Goal: Communication & Community: Answer question/provide support

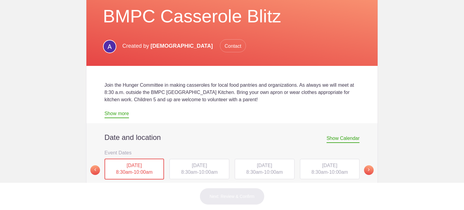
scroll to position [91, 0]
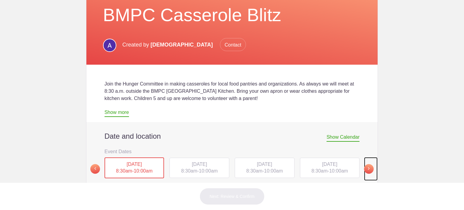
click at [370, 168] on span at bounding box center [369, 169] width 10 height 10
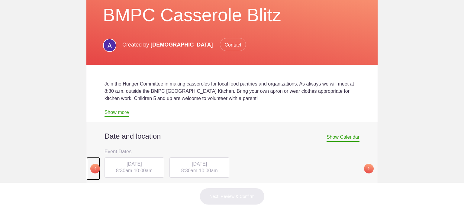
click at [90, 172] on span at bounding box center [95, 169] width 10 height 10
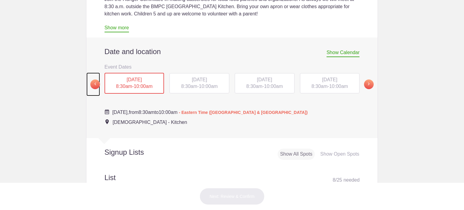
scroll to position [181, 0]
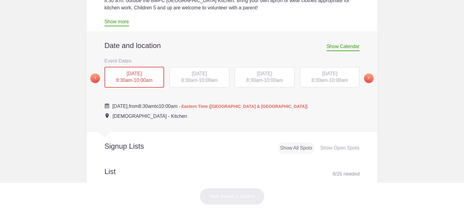
click at [199, 82] on span "10:00am" at bounding box center [208, 80] width 19 height 5
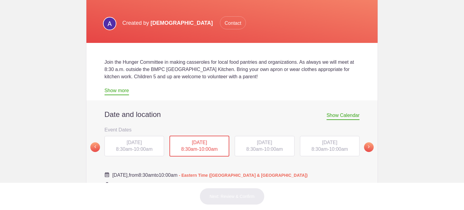
scroll to position [179, 0]
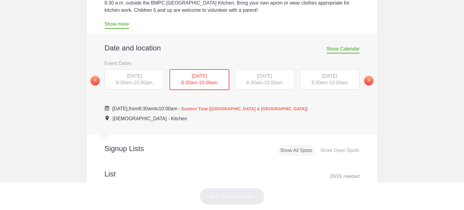
click at [258, 78] on span "SAT, Nov 15, 2025" at bounding box center [264, 75] width 15 height 5
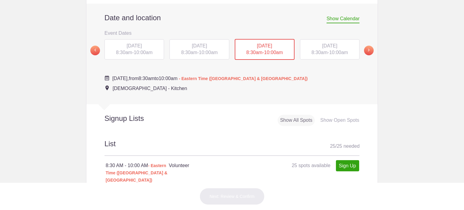
scroll to position [88, 0]
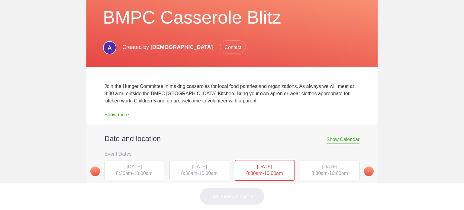
click at [246, 49] on span "Contact" at bounding box center [233, 46] width 26 height 13
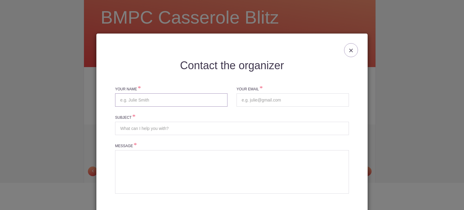
click at [190, 101] on input "text" at bounding box center [171, 99] width 112 height 13
type input "Esther chang"
type input "[EMAIL_ADDRESS][DOMAIN_NAME]"
click at [133, 100] on input "Esther chang" at bounding box center [171, 99] width 112 height 13
type input "Esther Chang"
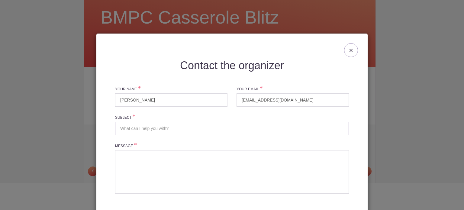
click at [152, 127] on input "Subject" at bounding box center [232, 128] width 234 height 13
click at [184, 126] on input "New to church, would love to serve in Hunger mission Casserole Blitz" at bounding box center [232, 128] width 234 height 13
type input "New to church, would love to serve in Hunger mission Casserole Blitz"
click at [200, 165] on textarea at bounding box center [232, 171] width 234 height 43
drag, startPoint x: 116, startPoint y: 127, endPoint x: 259, endPoint y: 130, distance: 143.1
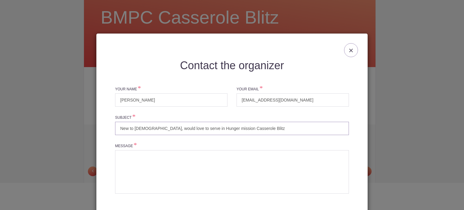
click at [259, 130] on input "New to church, would love to serve in Hunger mission Casserole Blitz" at bounding box center [232, 128] width 234 height 13
click at [190, 160] on textarea at bounding box center [232, 171] width 234 height 43
paste textarea "New to church, would love to serve in Hunger mission Casserole Blitz"
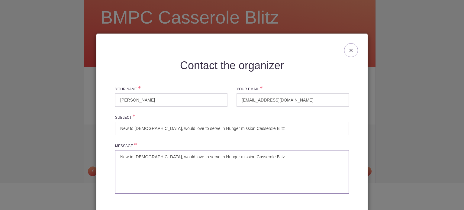
type textarea "New to church, would love to serve in Hunger mission Casserole Blitz"
click at [118, 128] on input "New to church, would love to serve in Hunger mission Casserole Blitz" at bounding box center [232, 128] width 234 height 13
drag, startPoint x: 190, startPoint y: 127, endPoint x: 101, endPoint y: 130, distance: 88.2
click at [101, 130] on div "Contact the organizer Your Name Esther Chang Your Email ling19072@gmail.com Sub…" at bounding box center [231, 154] width 261 height 188
click at [120, 126] on input "volunteering in Hunger mission Casserole Blitz" at bounding box center [232, 128] width 234 height 13
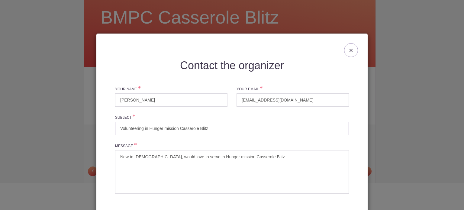
click at [142, 128] on input "Volunteering in Hunger mission Casserole Blitz" at bounding box center [232, 128] width 234 height 13
drag, startPoint x: 142, startPoint y: 128, endPoint x: 88, endPoint y: 126, distance: 54.1
click at [88, 126] on div "Contact the organizer Your Name Esther Chang Your Email ling19072@gmail.com Sub…" at bounding box center [232, 105] width 464 height 210
click at [193, 131] on input "Hunger mission Casserole Blitz" at bounding box center [232, 128] width 234 height 13
paste input "Volunteering"
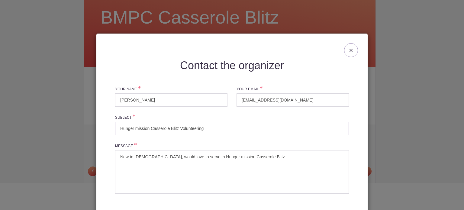
click at [181, 129] on input "Hunger mission Casserole Blitz Volunteering" at bounding box center [232, 128] width 234 height 13
click at [211, 126] on input "Hunger mission Casserole Blitz volunteering" at bounding box center [232, 128] width 234 height 13
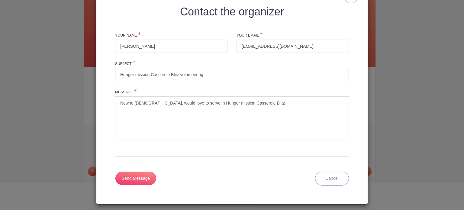
scroll to position [57, 0]
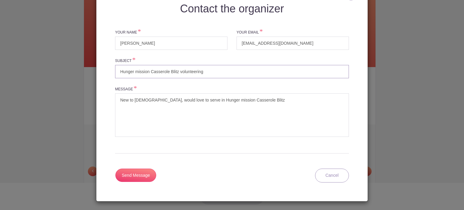
type input "Hunger mission Casserole Blitz volunteering"
click at [117, 100] on textarea "New to church, would love to serve in Hunger mission Casserole Blitz" at bounding box center [232, 114] width 234 height 43
click at [188, 100] on textarea "Hi, My name is Esther, we are new to church, would love to serve in Hunger miss…" at bounding box center [232, 114] width 234 height 43
drag, startPoint x: 201, startPoint y: 99, endPoint x: 187, endPoint y: 98, distance: 13.7
click at [187, 98] on textarea "Hi, My name is Esther, we are new to church, would love to serve in Hunger miss…" at bounding box center [232, 114] width 234 height 43
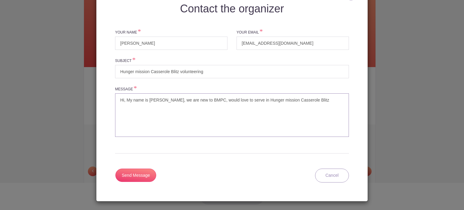
click at [228, 98] on textarea "Hi, My name is Esther, we are new to BMPC, would love to serve in Hunger missio…" at bounding box center [232, 114] width 234 height 43
click at [170, 107] on textarea "Hi, My name is Esther, we are new to BMPC, would love to have the opportunities…" at bounding box center [232, 114] width 234 height 43
click at [124, 98] on textarea "Hi, My name is Esther, we are new to BMPC, would love to have the opportunities…" at bounding box center [232, 114] width 234 height 43
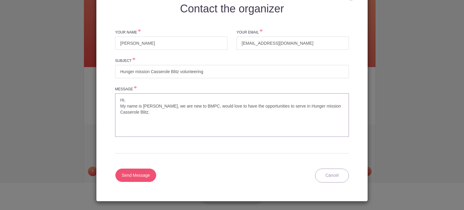
type textarea "Hi, My name is Esther, we are new to BMPC, would love to have the opportunities…"
click at [140, 174] on input "Send Message" at bounding box center [135, 174] width 41 height 13
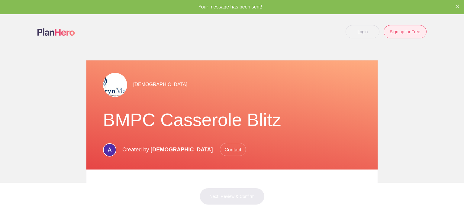
click at [415, 36] on link "Sign up for Free" at bounding box center [404, 31] width 43 height 13
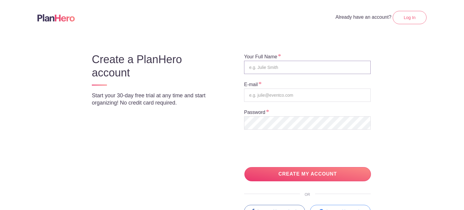
click at [285, 69] on input "text" at bounding box center [307, 67] width 126 height 13
type input "[PERSON_NAME]"
type input "[EMAIL_ADDRESS][DOMAIN_NAME]"
click at [261, 66] on input "[PERSON_NAME]" at bounding box center [307, 67] width 126 height 13
type input "[PERSON_NAME]"
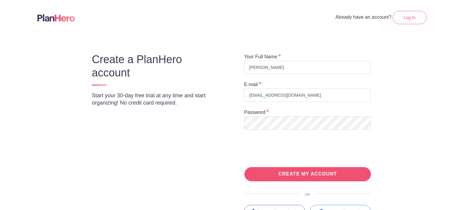
click at [293, 168] on input "CREATE MY ACCOUNT" at bounding box center [307, 174] width 126 height 14
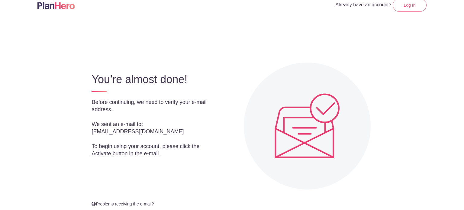
scroll to position [64, 0]
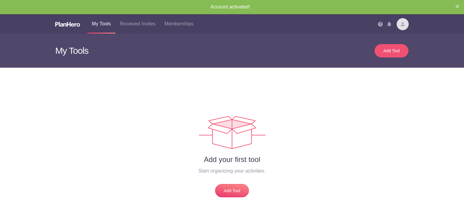
click at [396, 50] on div "Add Tool" at bounding box center [391, 51] width 21 height 6
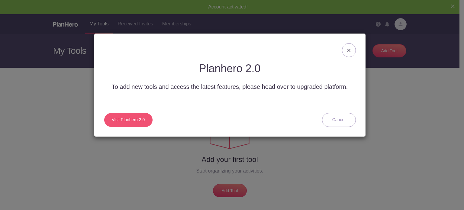
click at [132, 123] on link "Visit Planhero 2.0" at bounding box center [128, 120] width 48 height 14
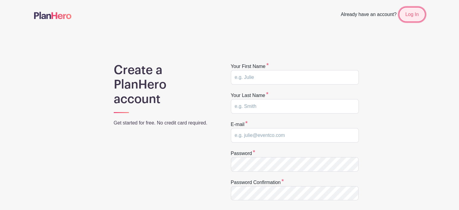
click at [415, 15] on link "Log In" at bounding box center [412, 14] width 26 height 14
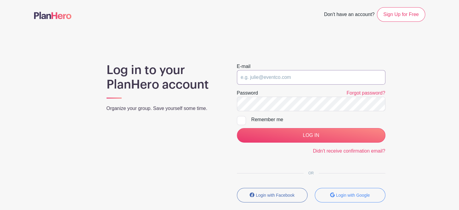
click at [291, 74] on input "email" at bounding box center [311, 77] width 149 height 14
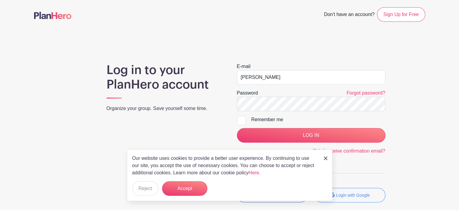
drag, startPoint x: 291, startPoint y: 77, endPoint x: 196, endPoint y: 76, distance: 95.7
click at [196, 76] on div "Log in to your PlanHero account Organize your group. Save yourself some time. E…" at bounding box center [229, 135] width 391 height 144
type input "[EMAIL_ADDRESS][DOMAIN_NAME]"
click at [263, 120] on div "Remember me" at bounding box center [318, 119] width 134 height 7
click at [241, 120] on input "Remember me" at bounding box center [239, 118] width 4 height 4
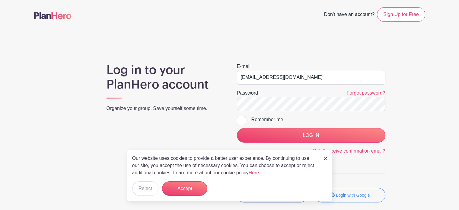
checkbox input "true"
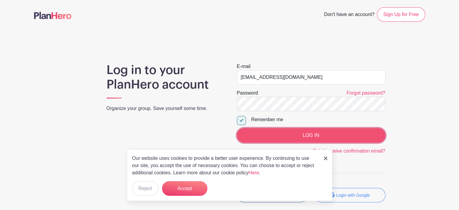
click at [327, 136] on input "LOG IN" at bounding box center [311, 135] width 149 height 14
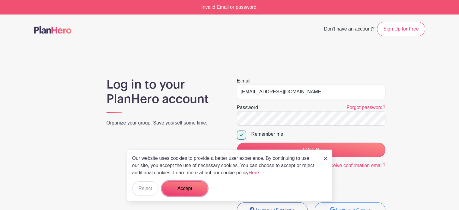
click at [193, 193] on button "Accept" at bounding box center [184, 188] width 45 height 14
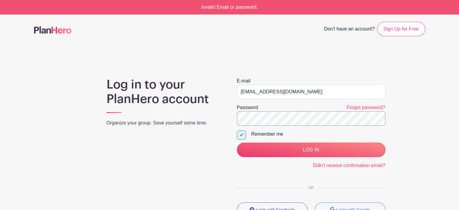
click at [168, 110] on div "Log in to your PlanHero account Organize your group. Save yourself some time. E…" at bounding box center [229, 149] width 391 height 144
click at [251, 170] on div "E-mail [EMAIL_ADDRESS][DOMAIN_NAME] Password Forgot password? Remember me LOG I…" at bounding box center [311, 149] width 163 height 144
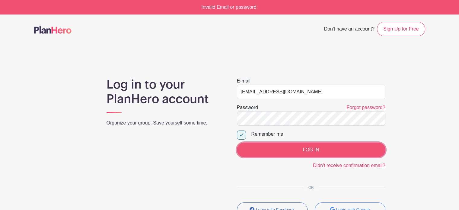
click at [304, 153] on input "LOG IN" at bounding box center [311, 149] width 149 height 14
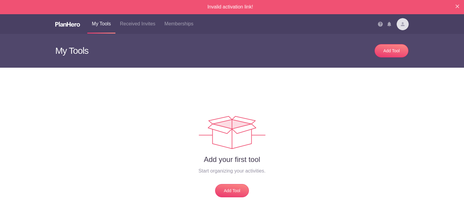
click at [402, 20] on img at bounding box center [402, 24] width 12 height 12
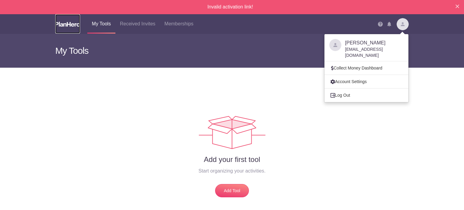
click at [75, 24] on img at bounding box center [67, 24] width 25 height 5
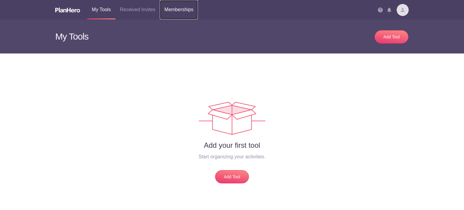
click at [185, 8] on link "Memberships" at bounding box center [179, 9] width 38 height 19
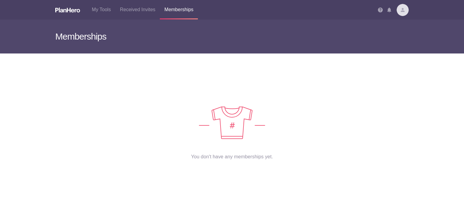
click at [402, 9] on img at bounding box center [402, 10] width 12 height 12
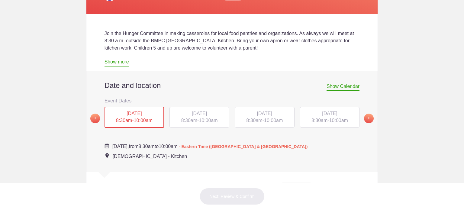
scroll to position [30, 0]
